Goal: Navigation & Orientation: Find specific page/section

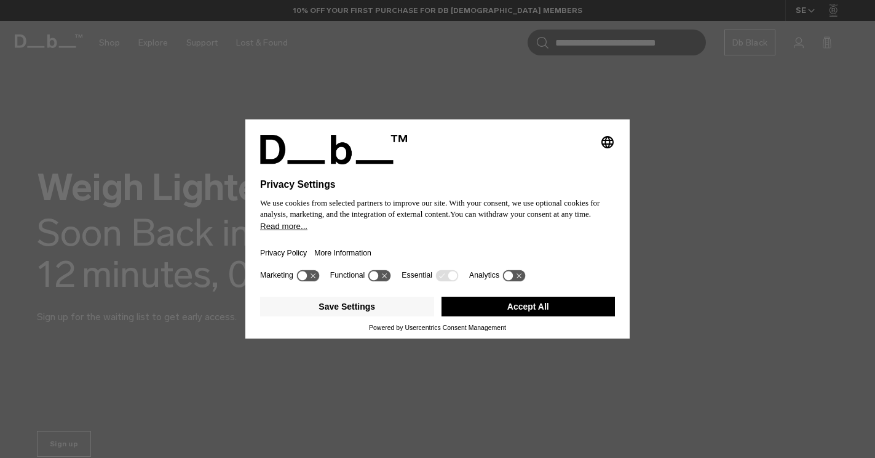
click at [528, 316] on button "Accept All" at bounding box center [529, 307] width 174 height 20
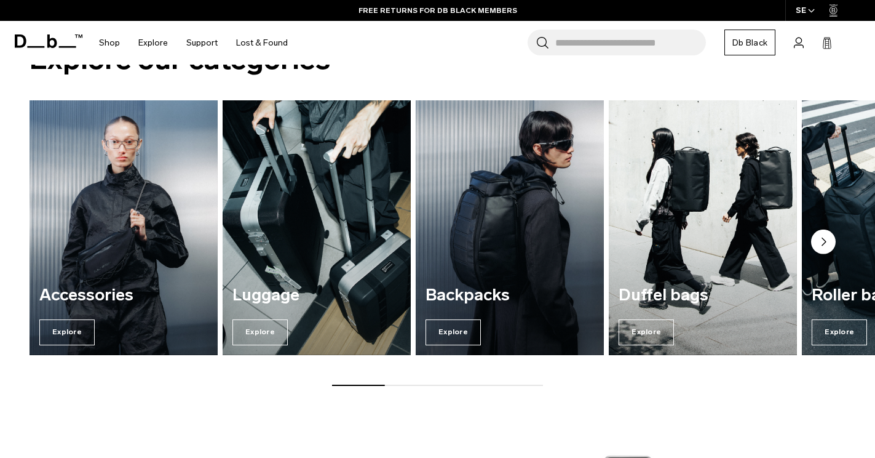
scroll to position [485, 0]
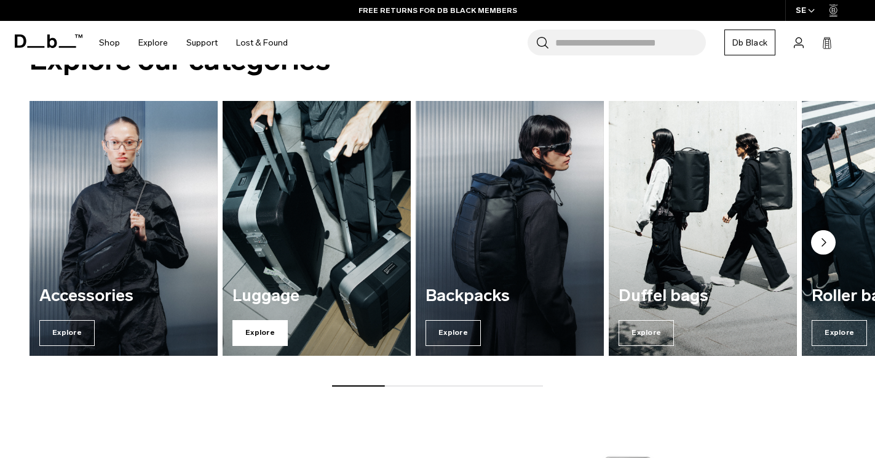
click at [256, 326] on span "Explore" at bounding box center [260, 333] width 55 height 26
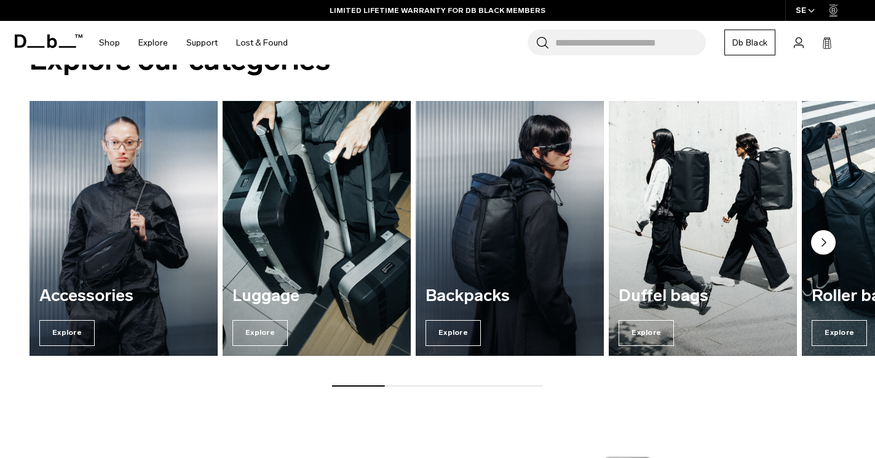
click at [829, 245] on circle "Next slide" at bounding box center [823, 242] width 25 height 25
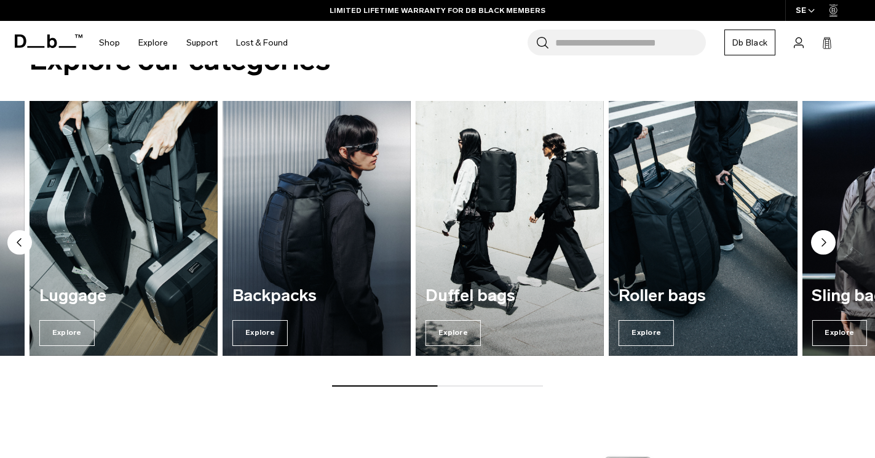
click at [820, 241] on circle "Next slide" at bounding box center [823, 242] width 25 height 25
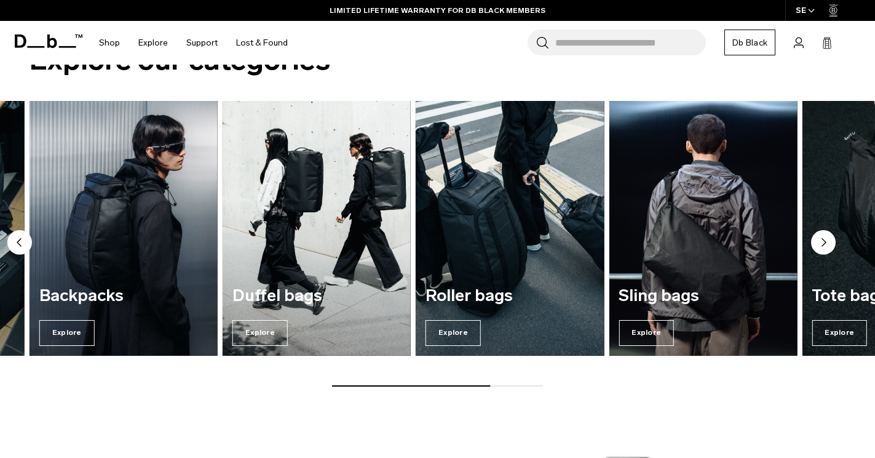
click at [22, 242] on circle "Previous slide" at bounding box center [19, 242] width 25 height 25
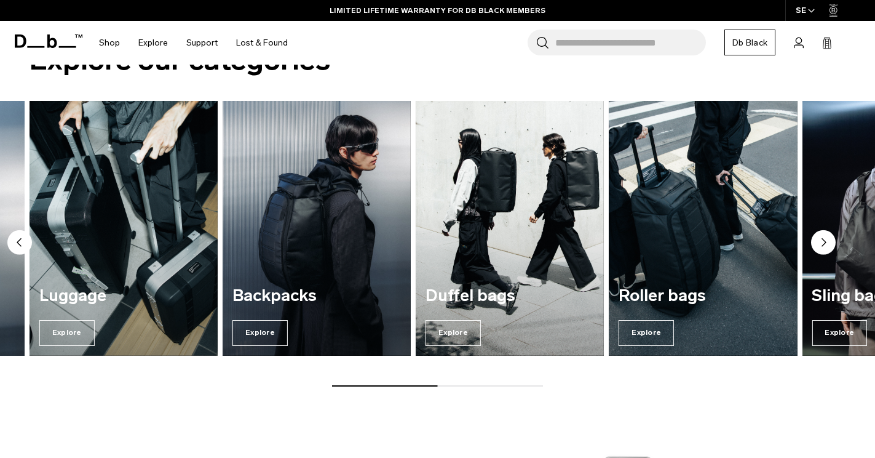
click at [16, 244] on circle "Previous slide" at bounding box center [19, 242] width 25 height 25
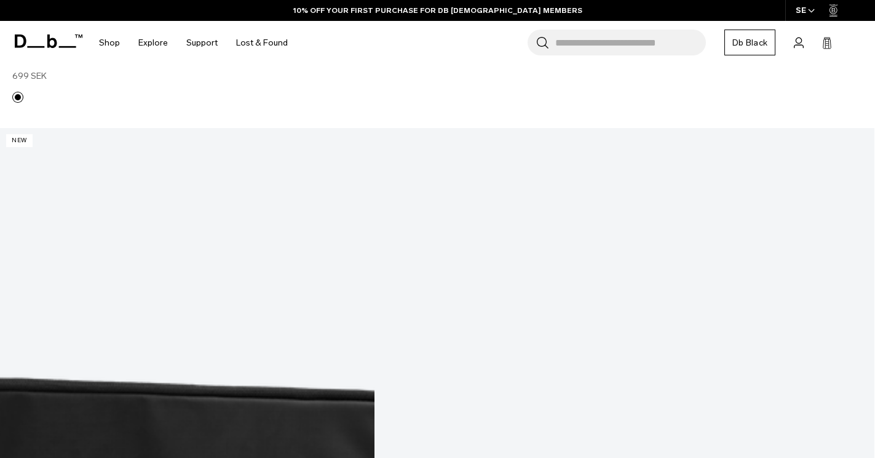
scroll to position [1633, 0]
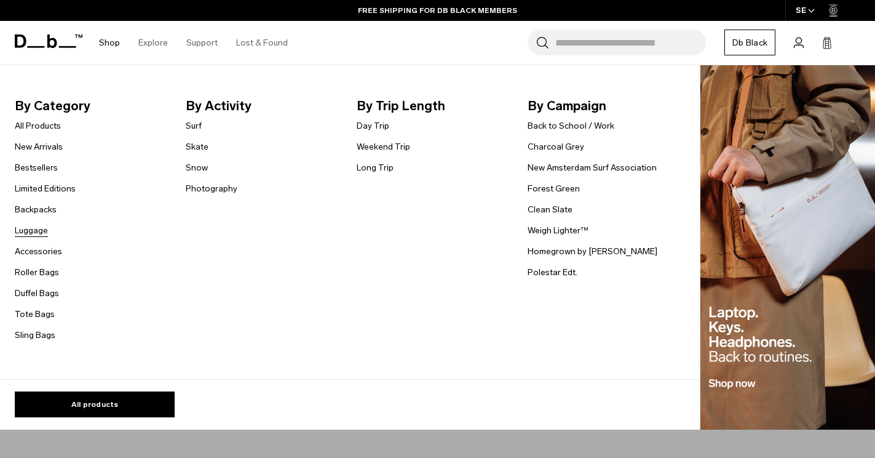
click at [41, 232] on link "Luggage" at bounding box center [31, 230] width 33 height 13
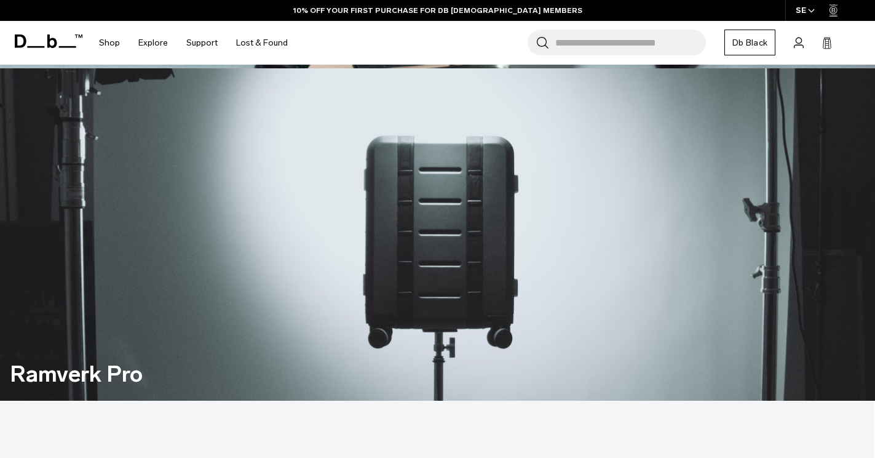
scroll to position [745, 0]
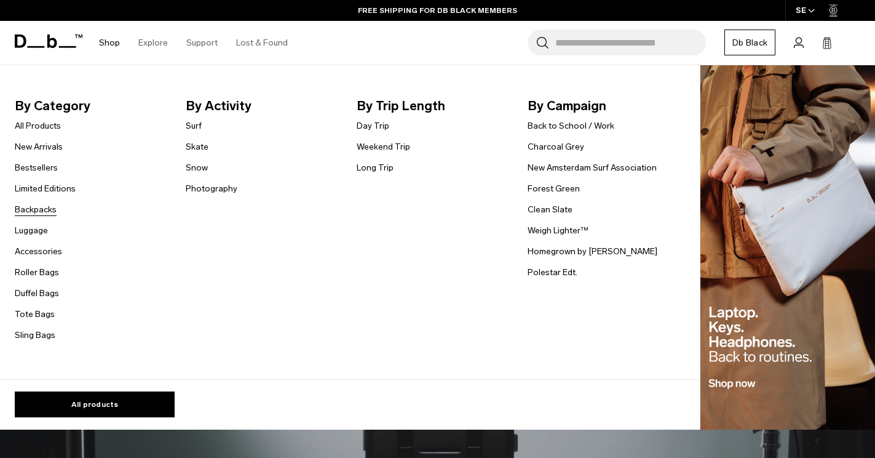
click at [40, 209] on link "Backpacks" at bounding box center [36, 209] width 42 height 13
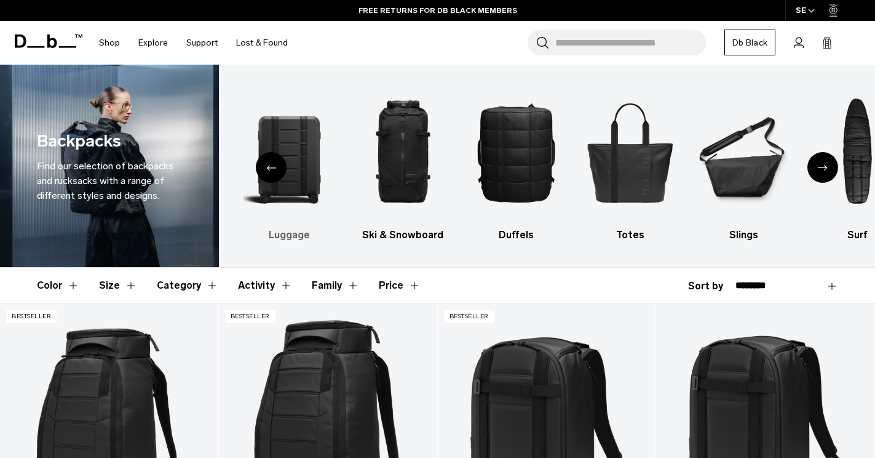
click at [300, 167] on img "2 / 10" at bounding box center [290, 152] width 92 height 138
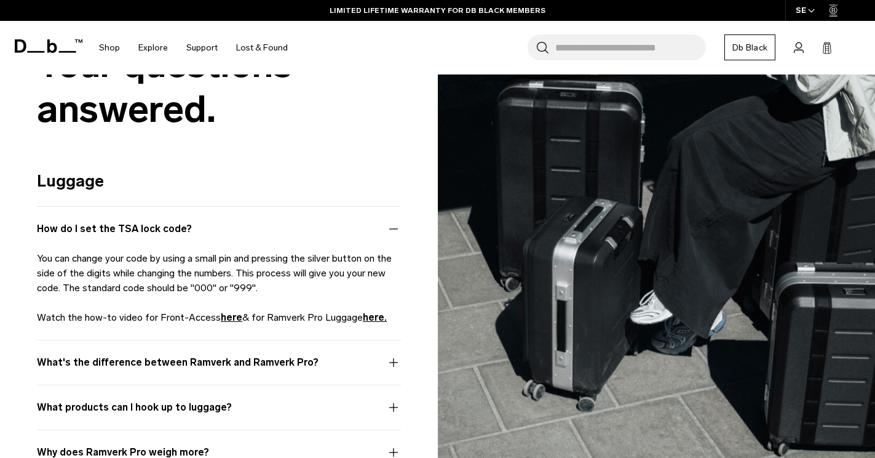
scroll to position [4023, 0]
